Goal: Information Seeking & Learning: Find specific fact

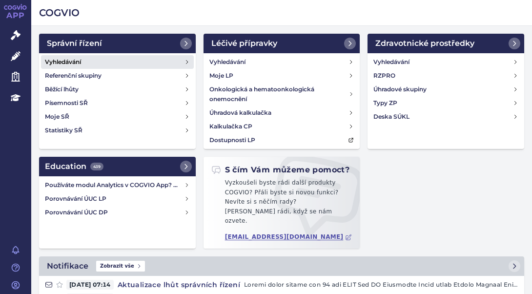
click at [66, 63] on h4 "Vyhledávání" at bounding box center [63, 62] width 36 height 10
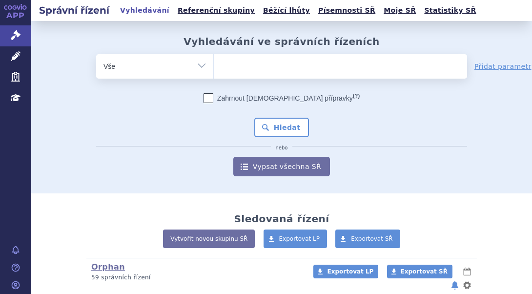
click at [221, 66] on input "search" at bounding box center [223, 65] width 5 height 12
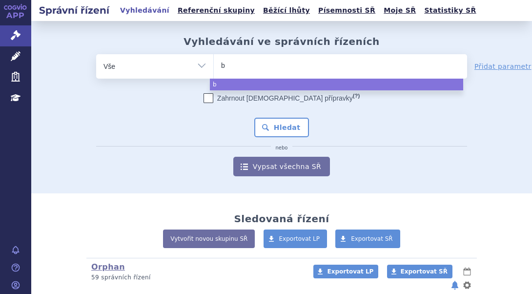
type input "ba"
type input "bav"
type input "bave"
type input "baven"
type input "bavenc"
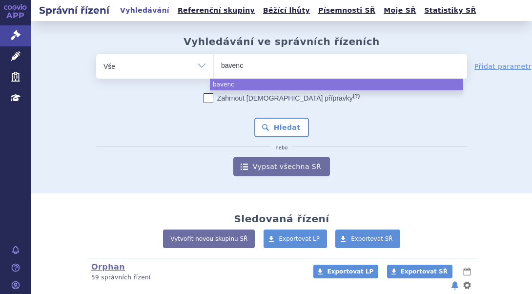
type input "bavenci"
type input "bavencio"
select select "bavencio"
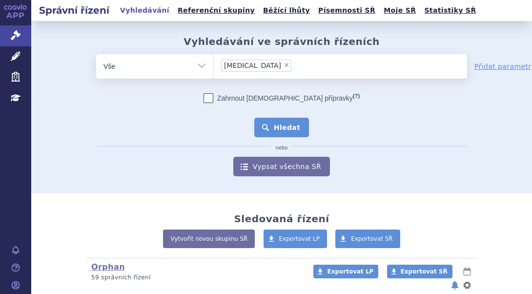
click at [273, 125] on button "Hledat" at bounding box center [281, 128] width 55 height 20
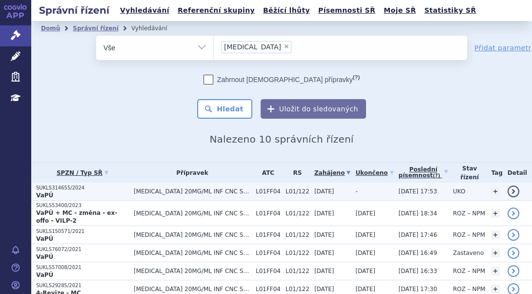
click at [110, 187] on p "SUKLS314655/2024" at bounding box center [82, 187] width 93 height 7
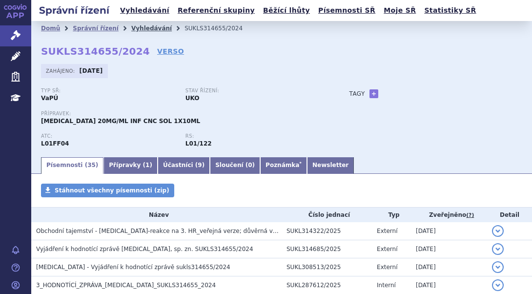
click at [131, 25] on link "Vyhledávání" at bounding box center [151, 28] width 40 height 7
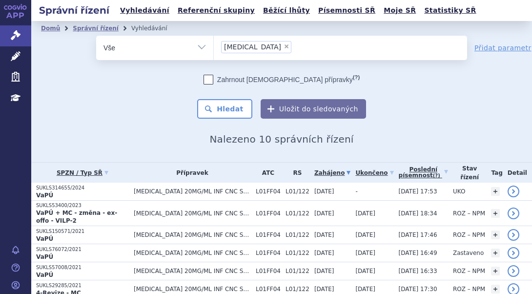
click at [283, 44] on span "×" at bounding box center [286, 46] width 6 height 6
click at [214, 44] on select "bavencio" at bounding box center [213, 47] width 0 height 24
select select
type input "SUKLS247703/2025"
select select "SUKLS247703/2025"
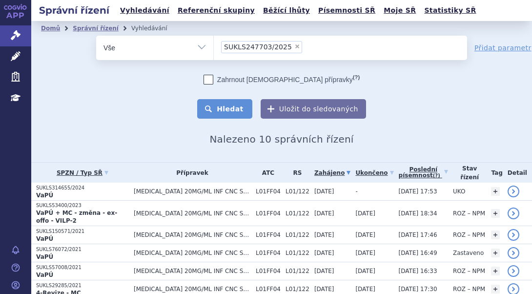
click at [238, 104] on button "Hledat" at bounding box center [224, 109] width 55 height 20
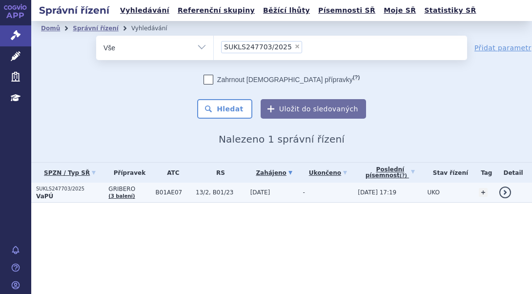
click at [94, 183] on td "SUKLS247703/2025 VaPÚ" at bounding box center [67, 192] width 72 height 20
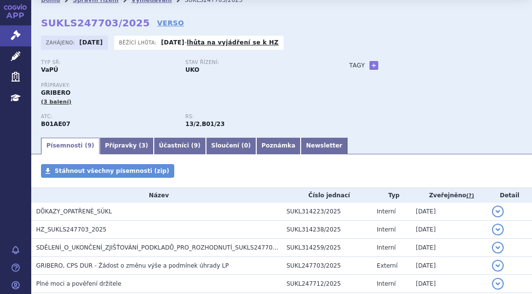
scroll to position [30, 0]
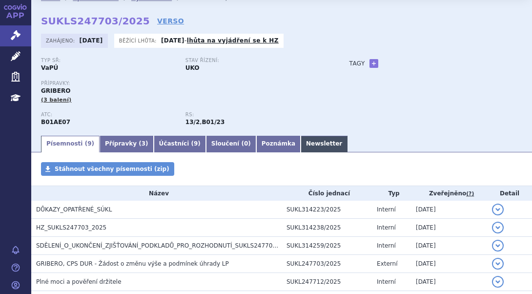
click at [300, 148] on link "Newsletter" at bounding box center [323, 144] width 47 height 17
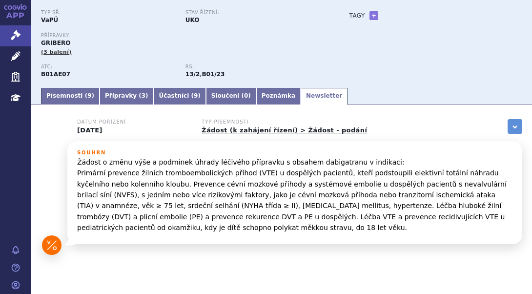
scroll to position [71, 0]
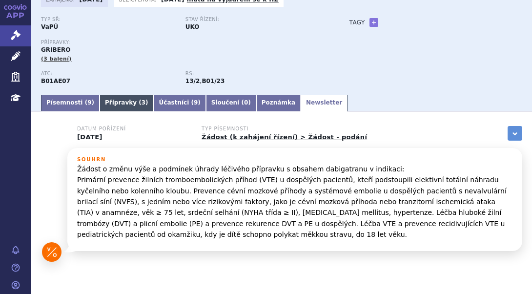
click at [103, 102] on link "Přípravky ( 3 )" at bounding box center [127, 103] width 54 height 17
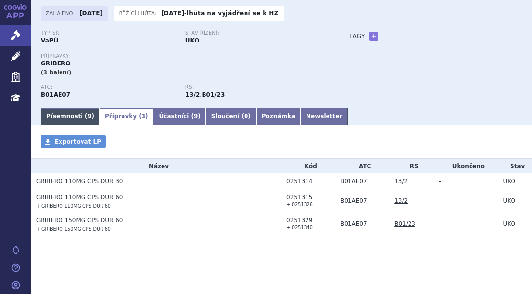
click at [63, 113] on link "Písemnosti ( 9 )" at bounding box center [70, 116] width 59 height 17
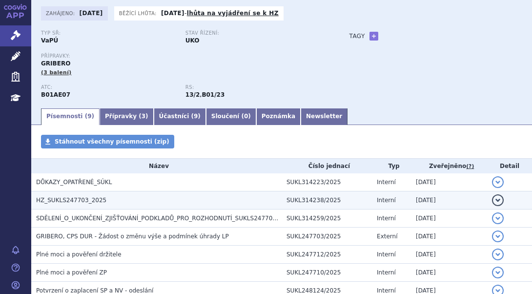
click at [59, 196] on h3 "HZ_SUKLS247703_2025" at bounding box center [158, 200] width 245 height 10
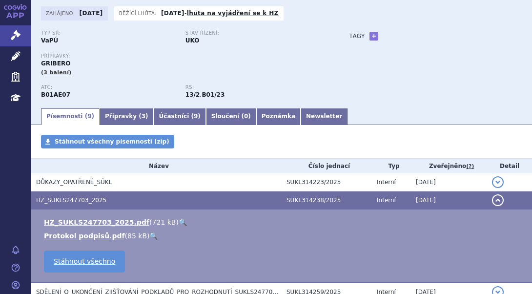
click at [179, 218] on link "🔍" at bounding box center [183, 222] width 8 height 8
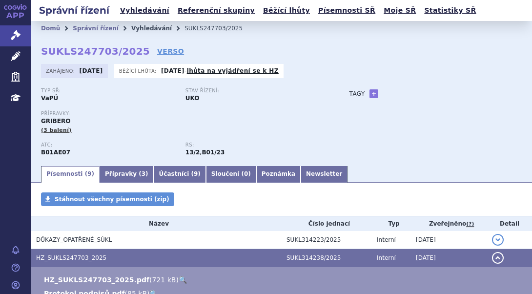
click at [141, 25] on link "Vyhledávání" at bounding box center [151, 28] width 40 height 7
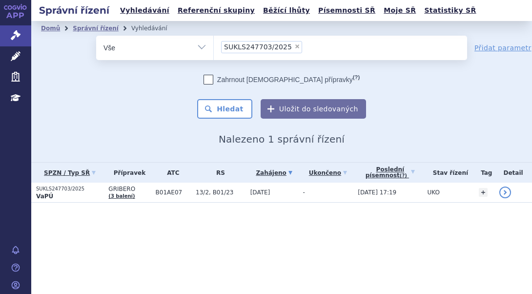
click at [294, 46] on span "×" at bounding box center [297, 46] width 6 height 6
click at [214, 46] on select "SUKLS247703/2025" at bounding box center [213, 47] width 0 height 24
select select
type input "B01AE07"
select select "B01AE07"
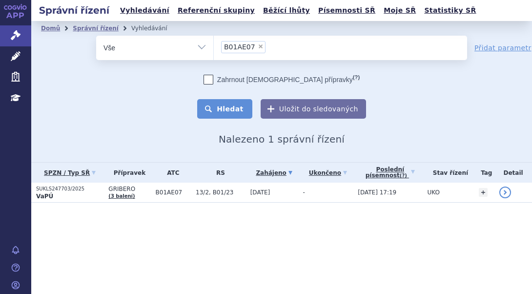
click at [230, 105] on button "Hledat" at bounding box center [224, 109] width 55 height 20
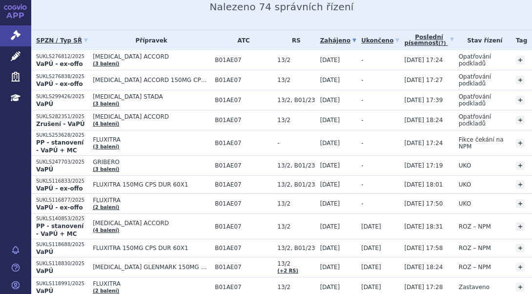
scroll to position [140, 0]
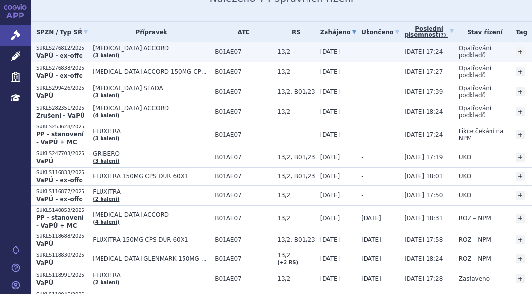
click at [180, 49] on span "[MEDICAL_DATA] ACCORD" at bounding box center [151, 48] width 117 height 7
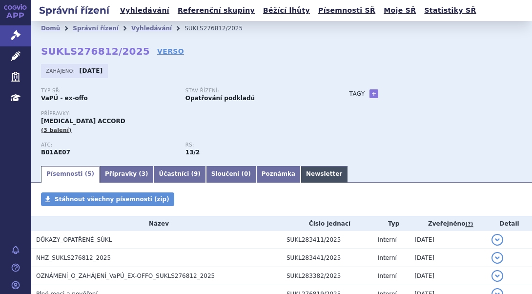
click at [300, 173] on link "Newsletter" at bounding box center [323, 174] width 47 height 17
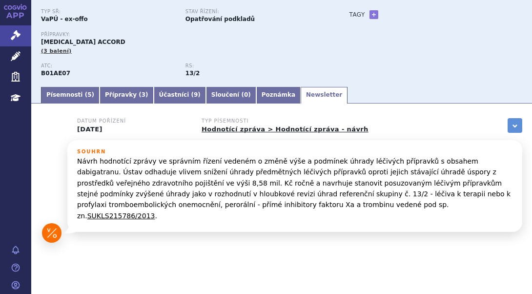
scroll to position [80, 0]
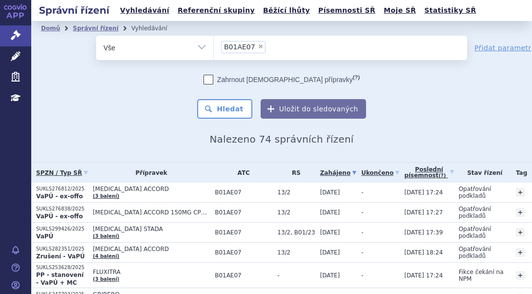
click at [197, 53] on select "Vše Spisová značka Typ SŘ Přípravek/SUKL kód Účastník/Držitel" at bounding box center [154, 47] width 117 height 22
select select "filter-atc-group"
click at [96, 36] on select "Vše Spisová značka Typ SŘ Přípravek/SUKL kód Účastník/Držitel" at bounding box center [154, 47] width 117 height 22
click at [228, 44] on ul at bounding box center [340, 46] width 253 height 20
click at [214, 44] on select at bounding box center [213, 47] width 0 height 24
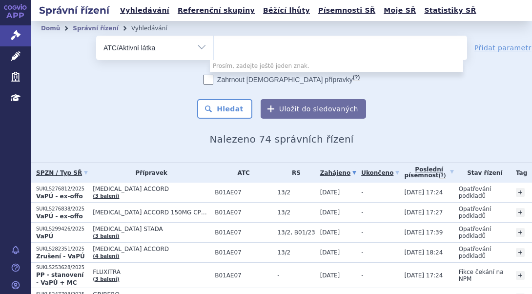
paste input "B01AE07"
type input "B01AE07"
select select "B01AE07"
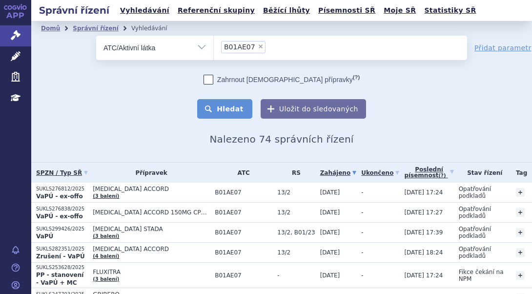
click at [227, 105] on button "Hledat" at bounding box center [224, 109] width 55 height 20
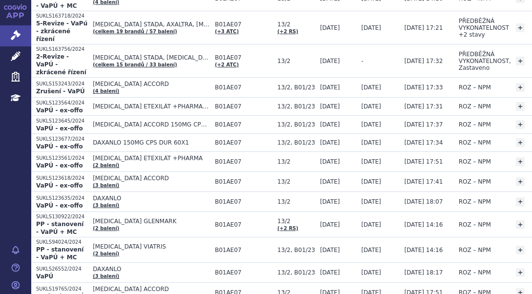
scroll to position [877, 0]
